Goal: Navigation & Orientation: Find specific page/section

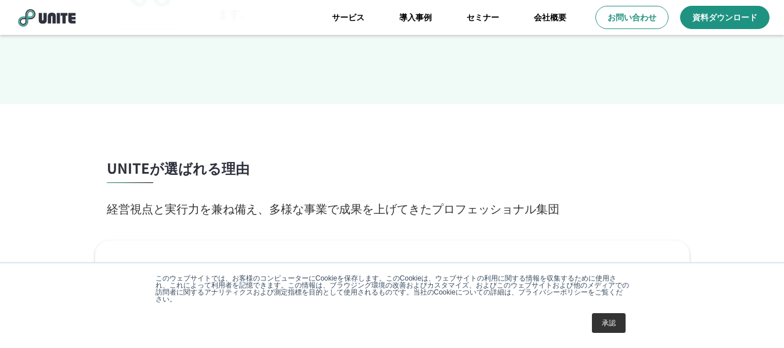
scroll to position [1922, 0]
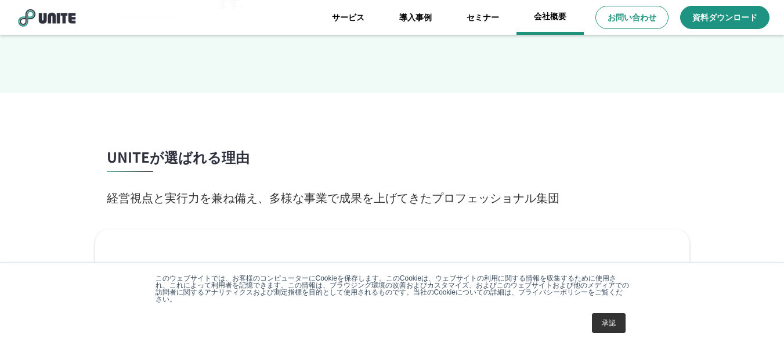
click at [547, 20] on link "会社概要" at bounding box center [550, 17] width 67 height 35
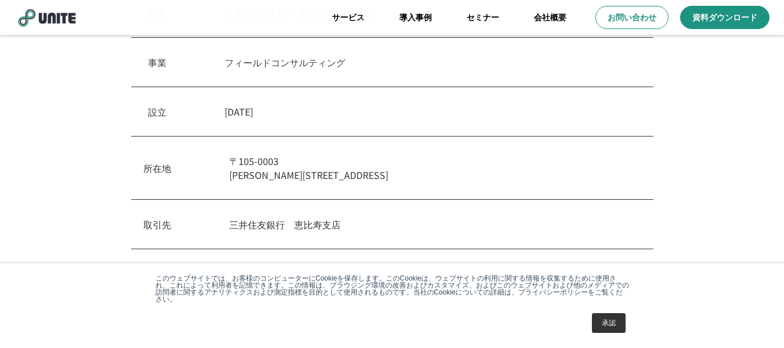
scroll to position [406, 0]
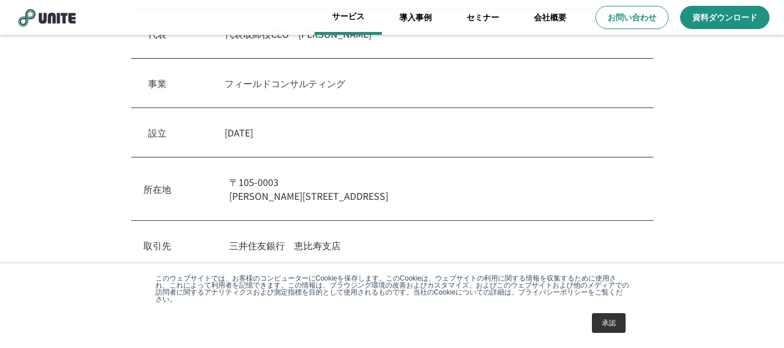
click at [364, 12] on link "サービス" at bounding box center [348, 17] width 67 height 35
click at [331, 16] on link "サービス" at bounding box center [348, 17] width 67 height 35
click at [332, 16] on link "サービス" at bounding box center [348, 17] width 67 height 35
click at [355, 15] on link "サービス" at bounding box center [348, 17] width 67 height 35
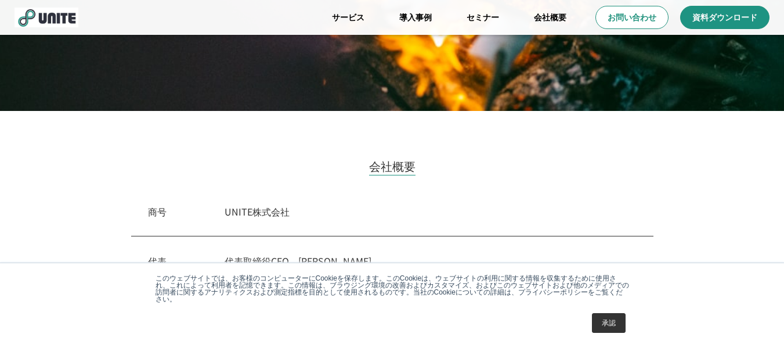
scroll to position [174, 0]
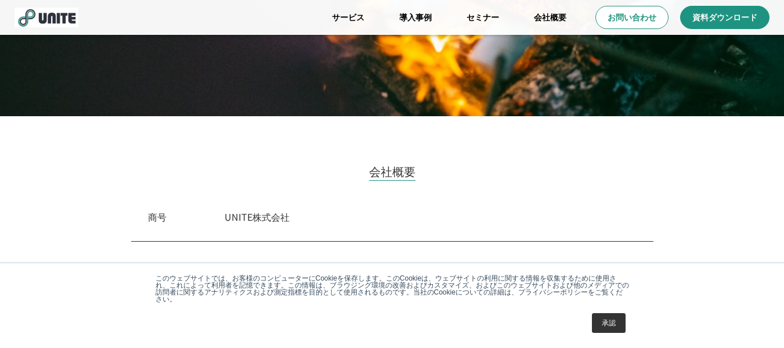
click at [49, 21] on img at bounding box center [47, 18] width 64 height 20
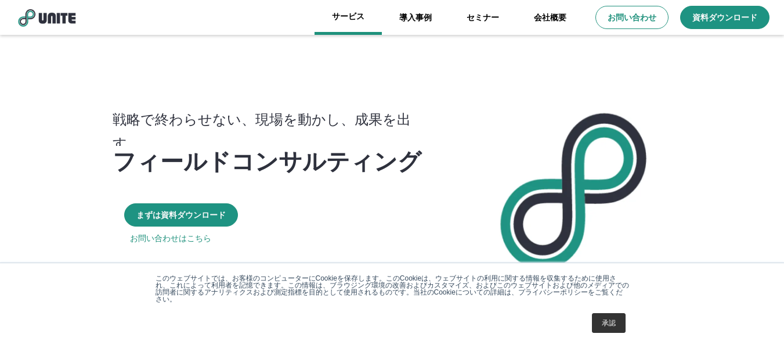
click at [345, 20] on link "サービス" at bounding box center [348, 17] width 67 height 35
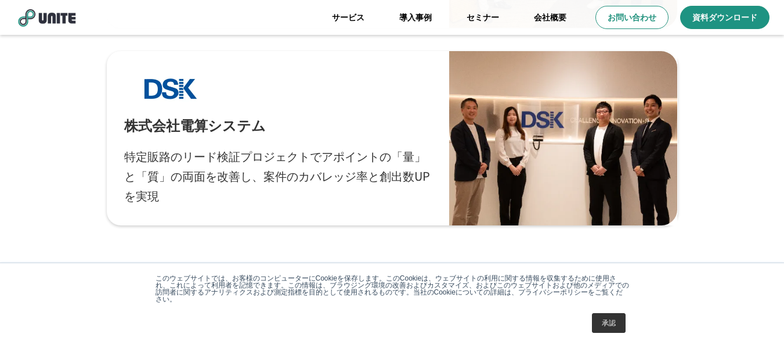
scroll to position [3663, 0]
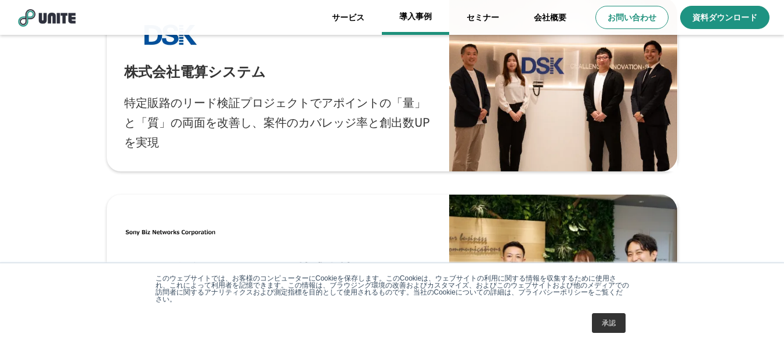
click at [402, 19] on link "導入事例" at bounding box center [415, 17] width 67 height 35
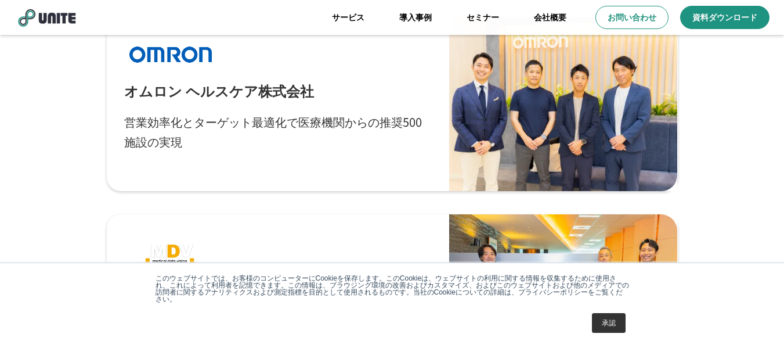
scroll to position [174, 0]
